Goal: Navigation & Orientation: Find specific page/section

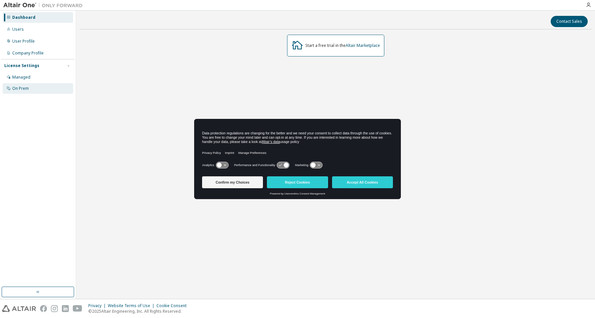
click at [32, 88] on div "On Prem" at bounding box center [38, 88] width 70 height 11
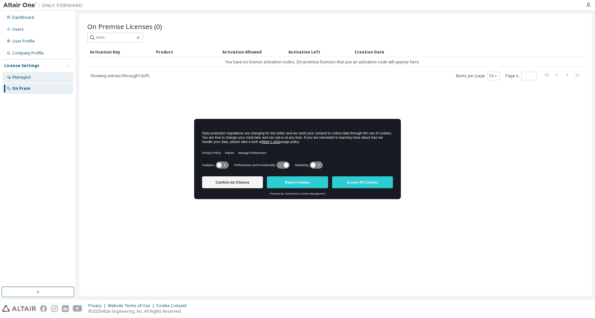
click at [38, 80] on div "Managed" at bounding box center [38, 77] width 70 height 11
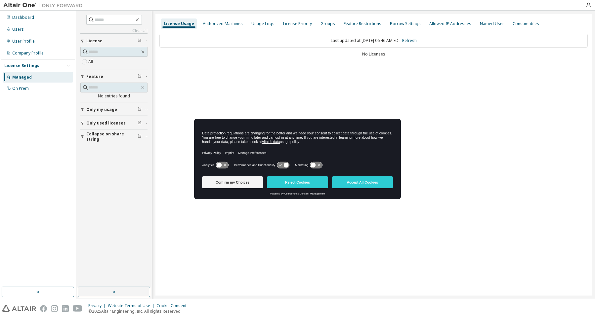
click at [104, 111] on span "Only my usage" at bounding box center [101, 109] width 31 height 5
click at [102, 145] on span "Only used licenses" at bounding box center [105, 142] width 39 height 5
click at [304, 181] on button "Reject Cookies" at bounding box center [297, 183] width 61 height 12
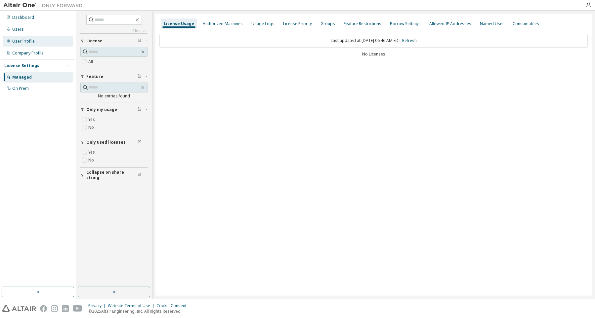
click at [26, 43] on div "User Profile" at bounding box center [23, 41] width 22 height 5
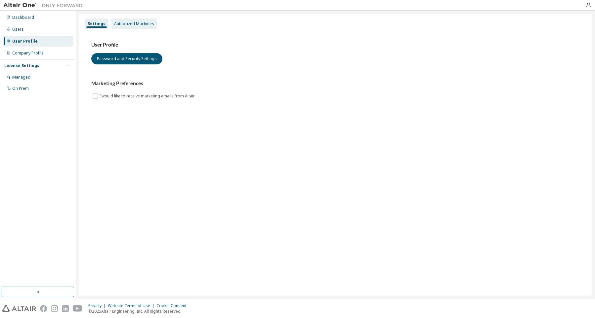
click at [129, 24] on div "Authorized Machines" at bounding box center [134, 23] width 40 height 5
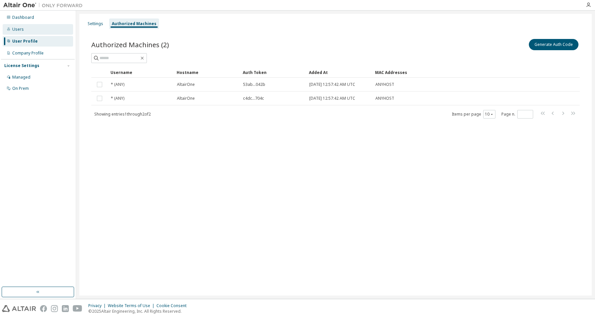
click at [26, 33] on div "Users" at bounding box center [38, 29] width 70 height 11
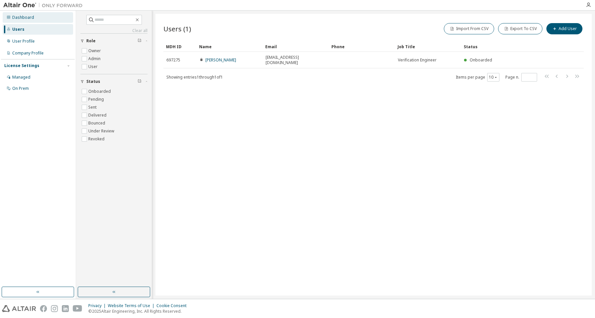
click at [22, 18] on div "Dashboard" at bounding box center [23, 17] width 22 height 5
